Goal: Navigation & Orientation: Go to known website

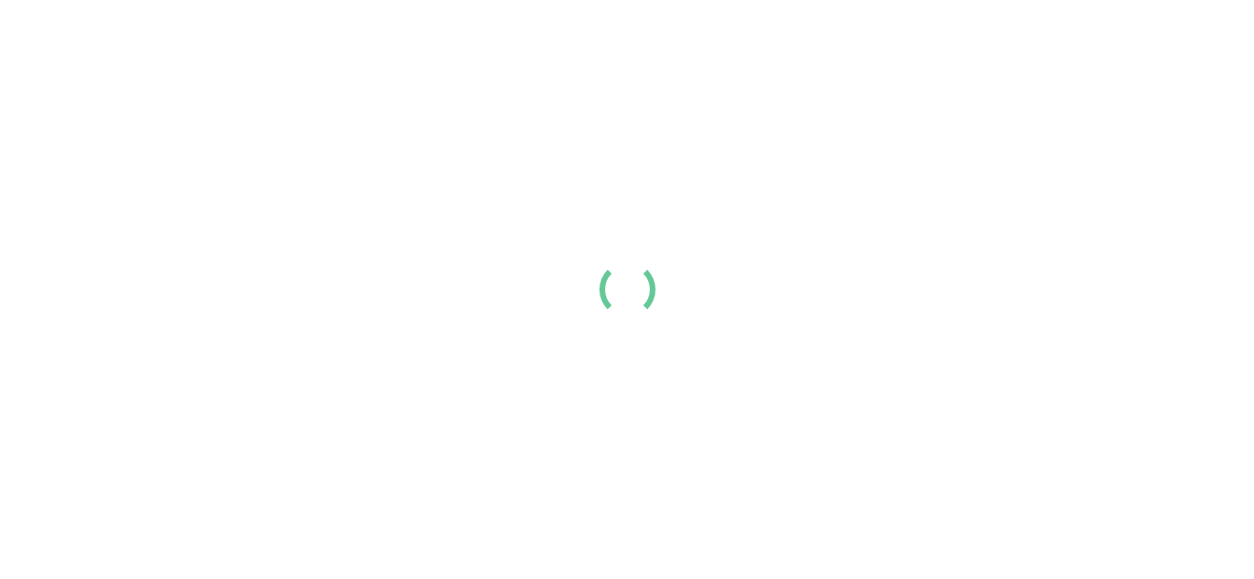
click at [528, 143] on div at bounding box center [627, 289] width 1254 height 579
